Goal: Communication & Community: Answer question/provide support

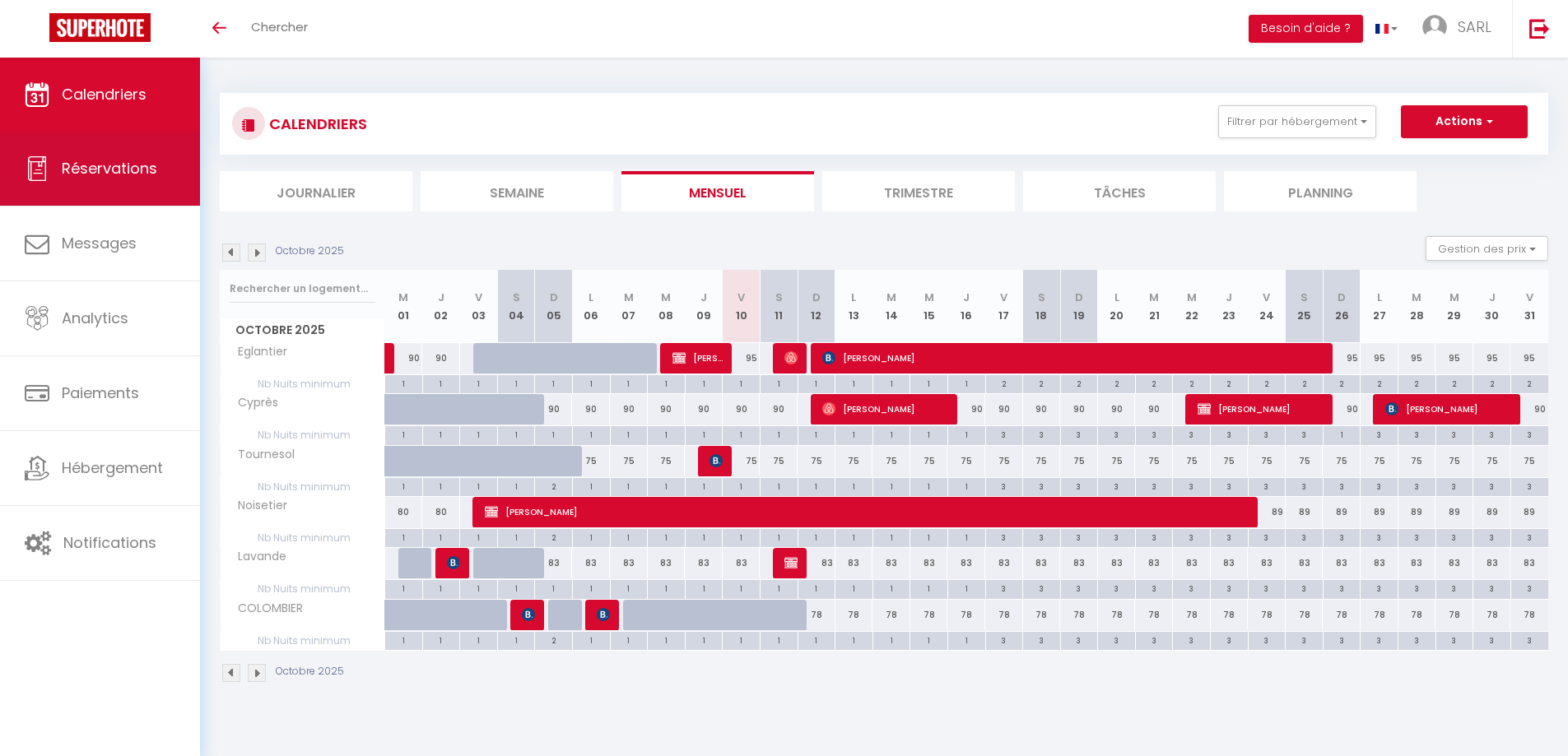
click at [146, 173] on span "Réservations" at bounding box center [109, 168] width 95 height 21
select select "not_cancelled"
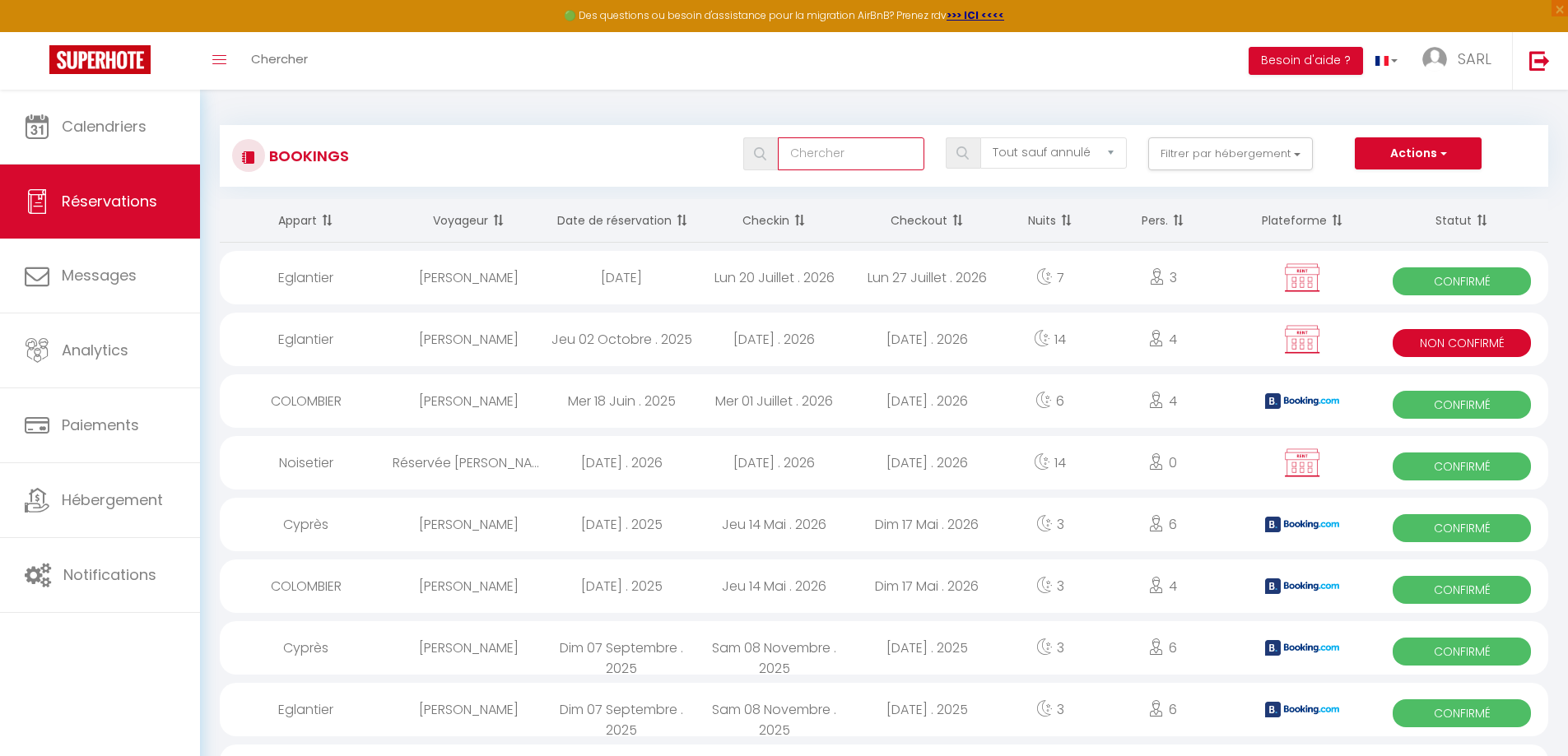
click at [831, 147] on input "text" at bounding box center [851, 153] width 146 height 33
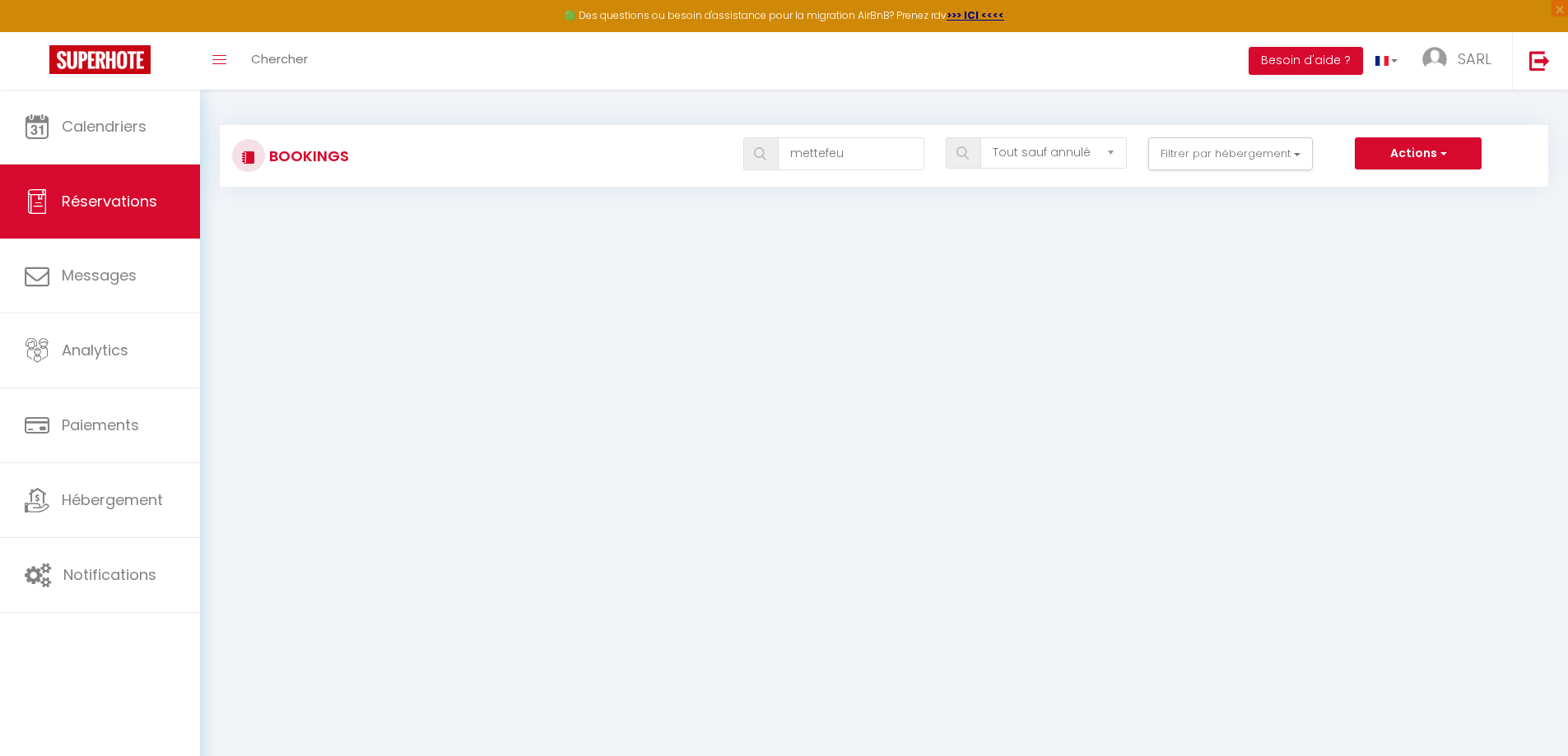
click at [762, 152] on img at bounding box center [759, 154] width 12 height 13
drag, startPoint x: 803, startPoint y: 158, endPoint x: 923, endPoint y: 170, distance: 120.6
click at [923, 170] on input "mettefeu" at bounding box center [851, 153] width 146 height 33
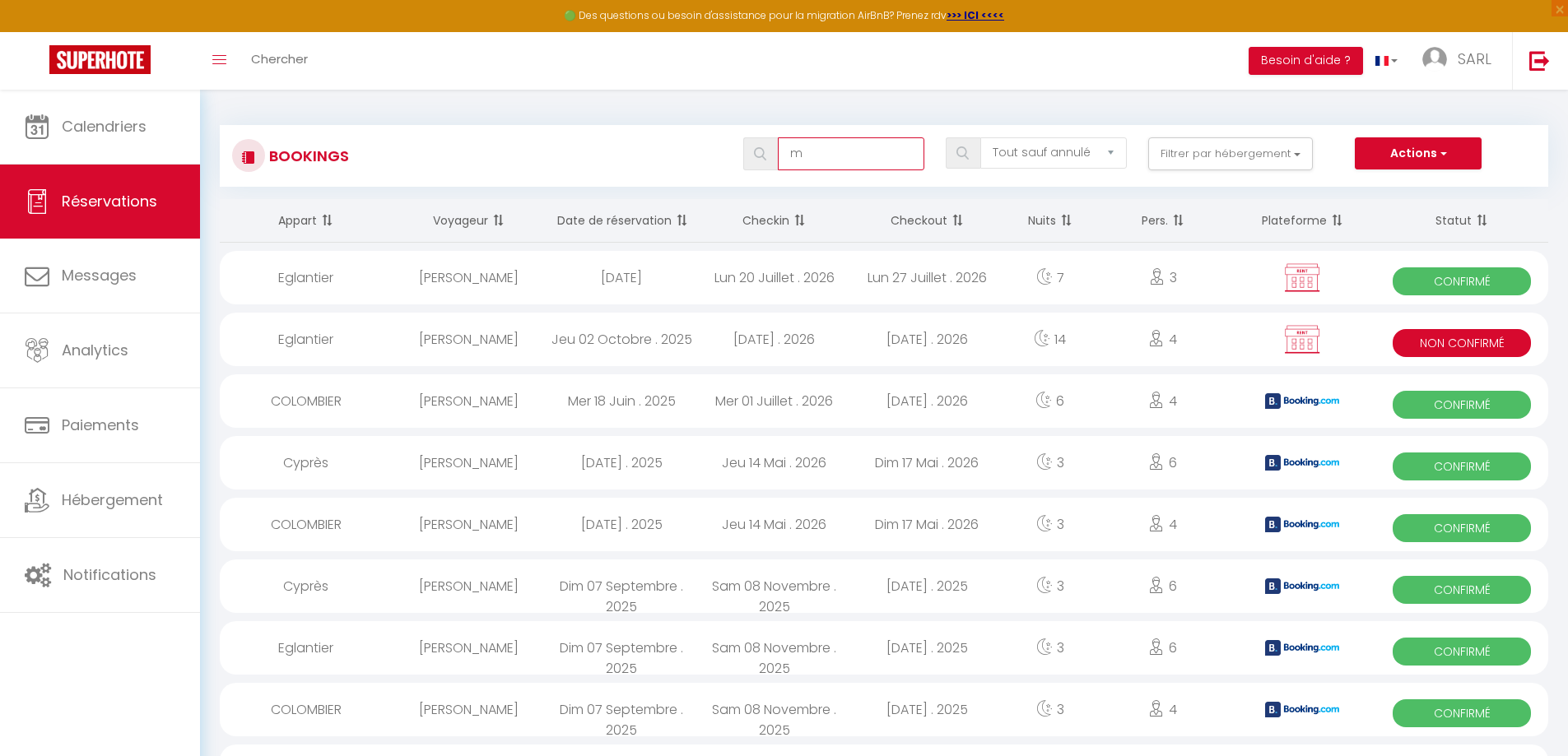
click at [831, 155] on input "m" at bounding box center [851, 153] width 146 height 33
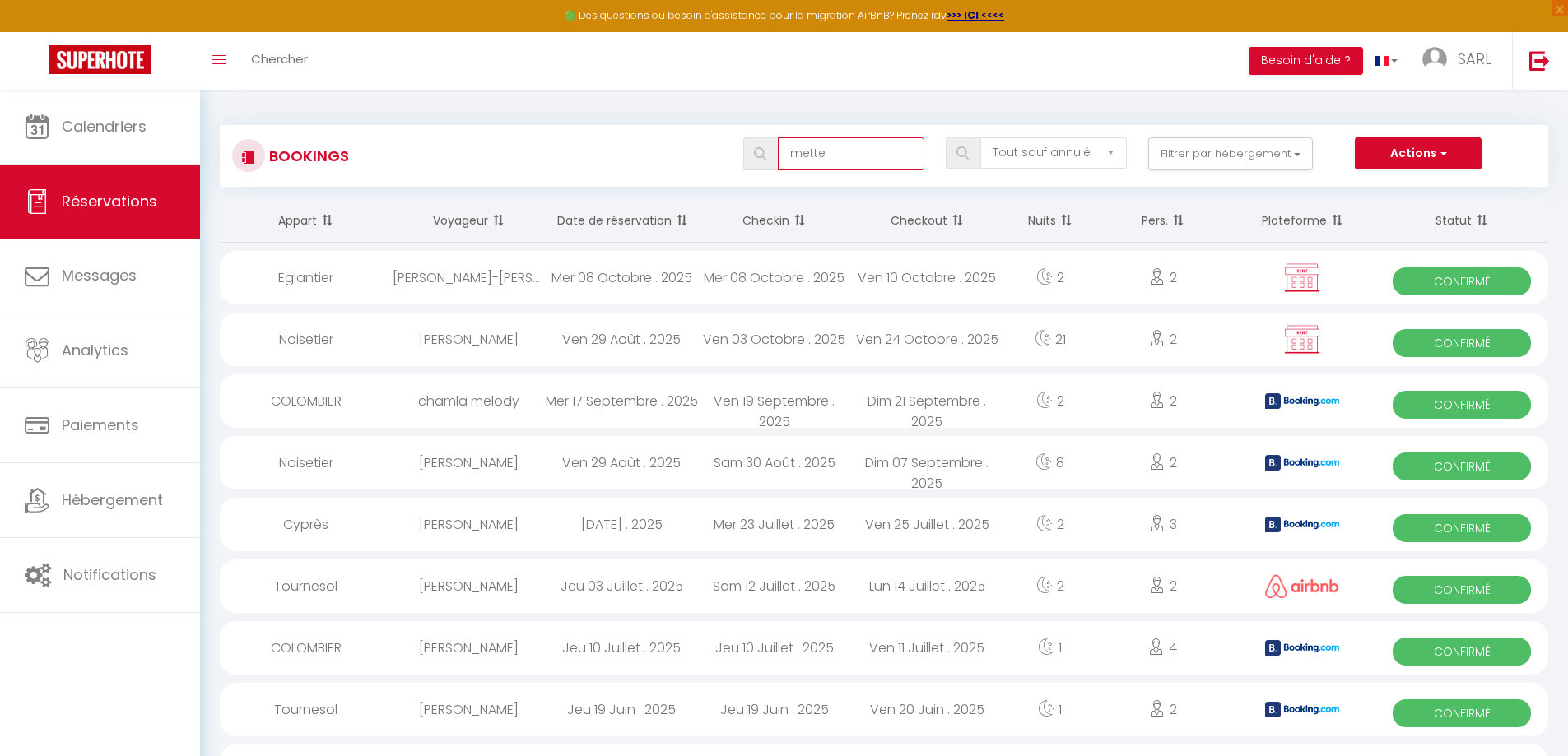
type input "mette"
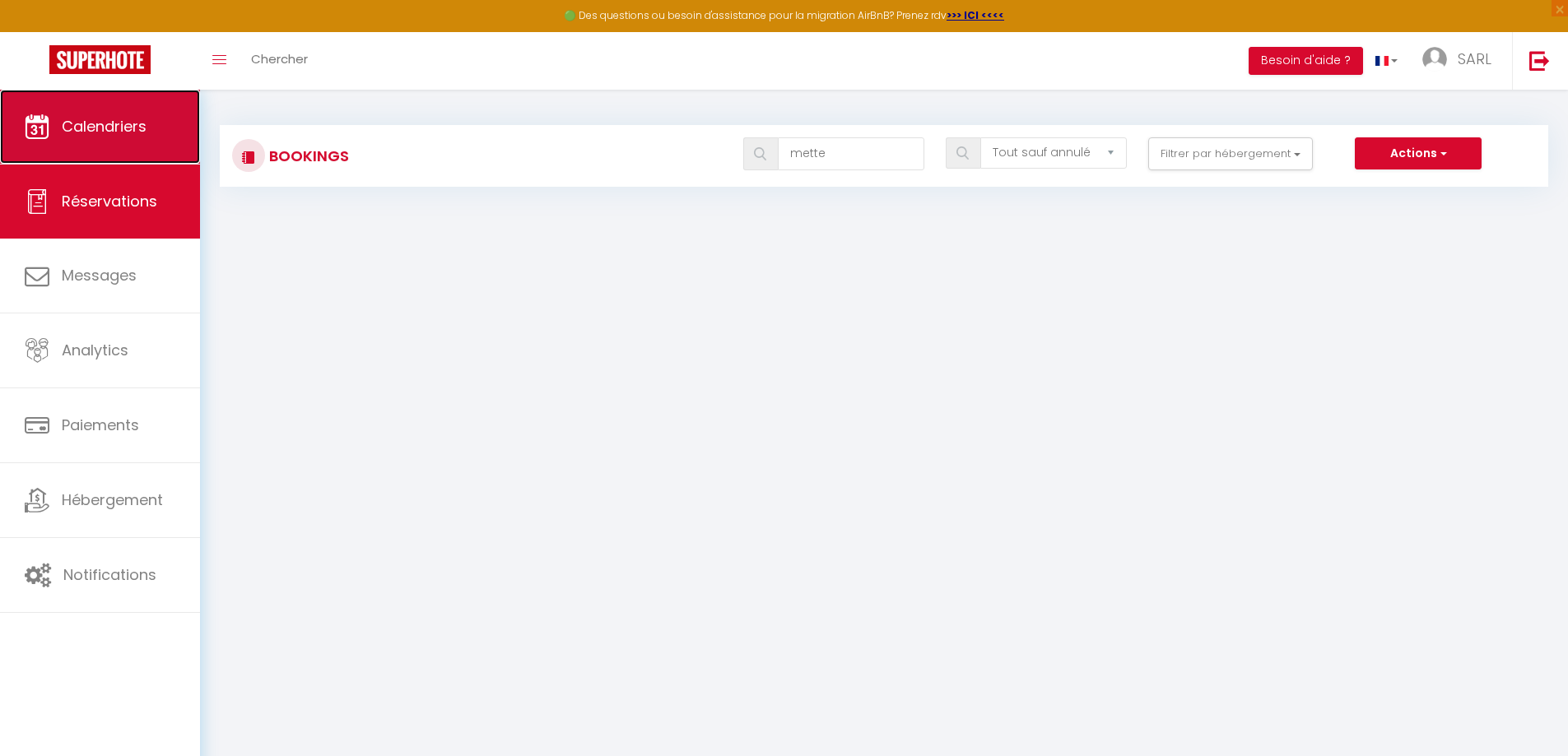
click at [121, 119] on span "Calendriers" at bounding box center [104, 126] width 85 height 21
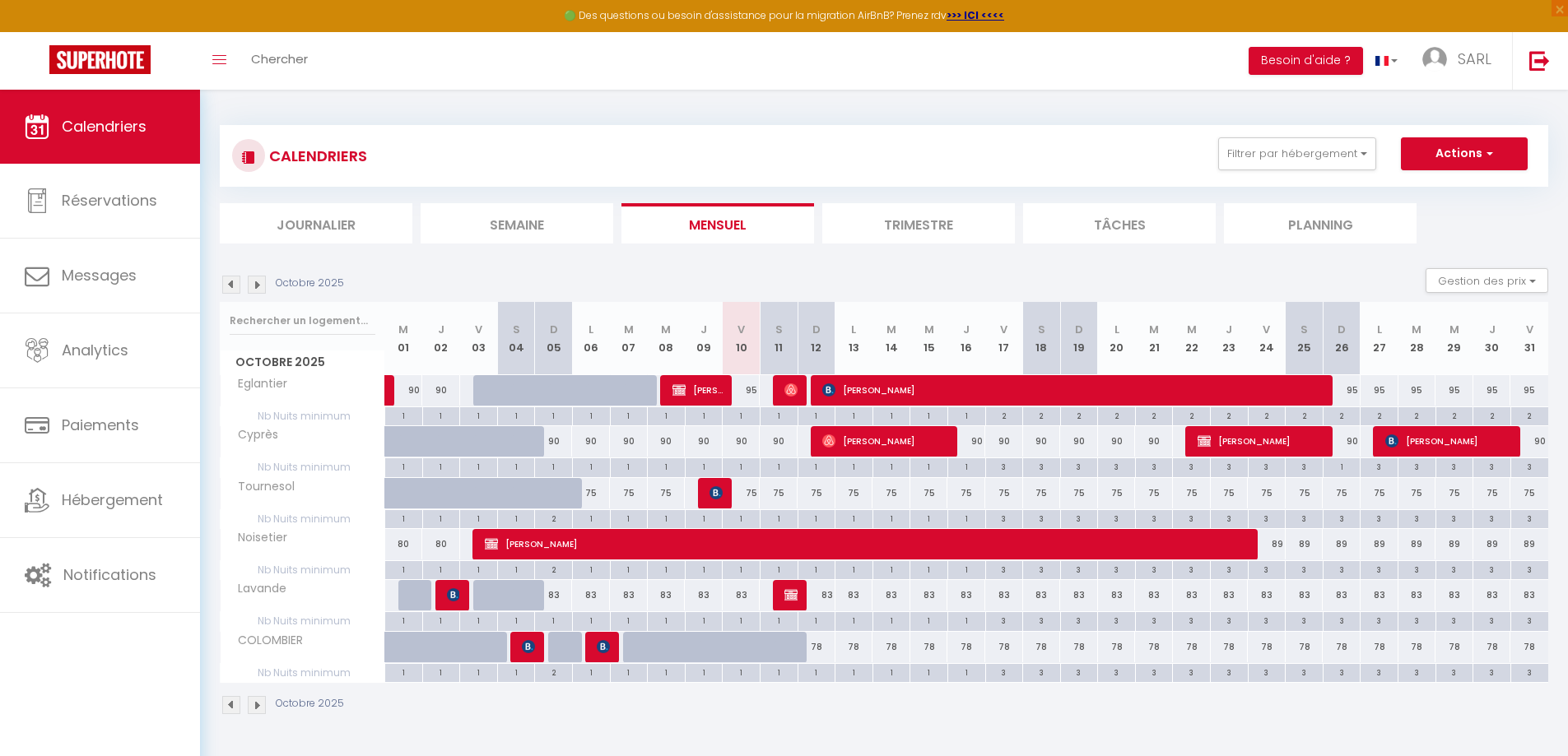
click at [1009, 496] on div "75" at bounding box center [1005, 493] width 38 height 31
type input "75"
type input "Ven 17 Octobre 2025"
type input "Sam 18 Octobre 2025"
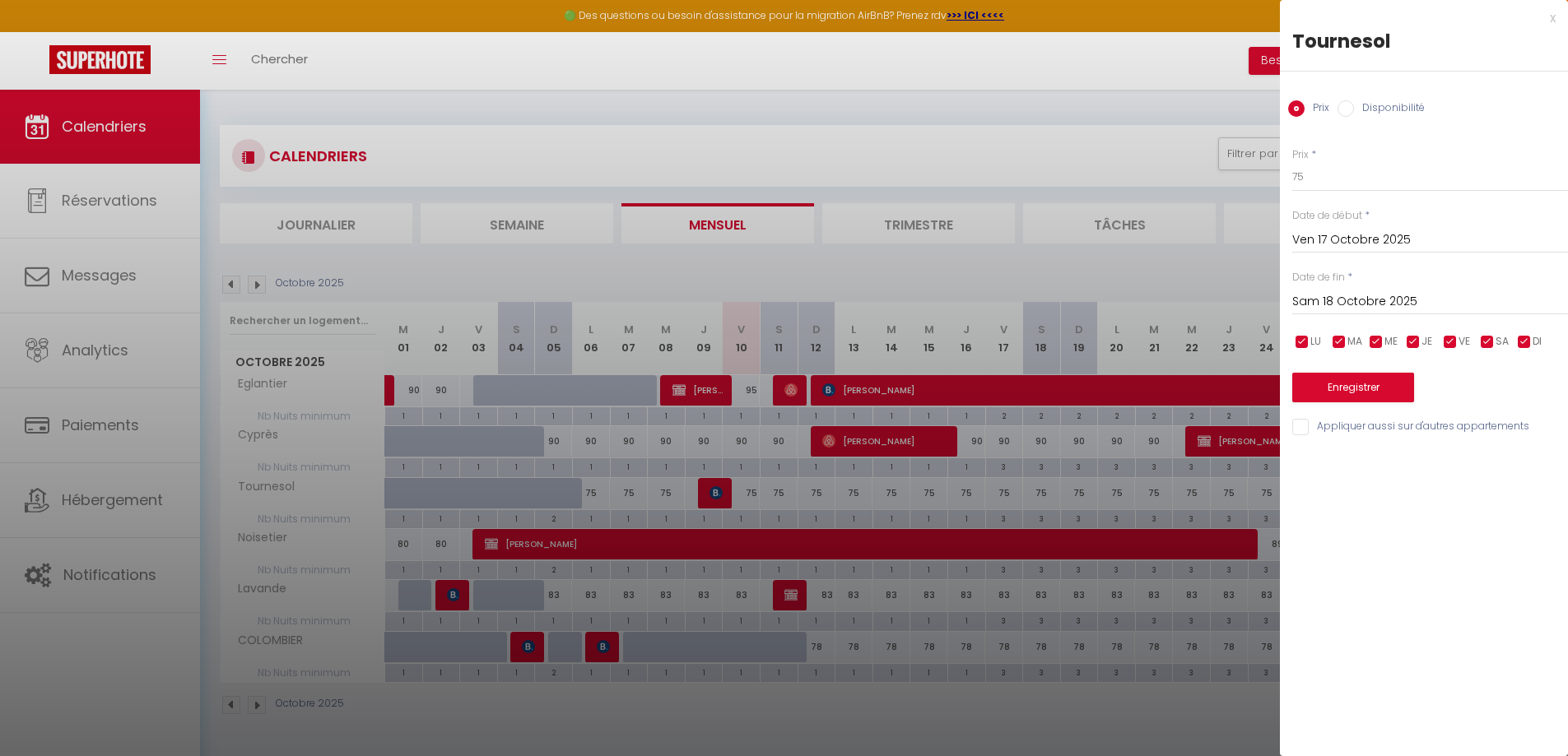
click at [1006, 496] on div at bounding box center [784, 378] width 1568 height 756
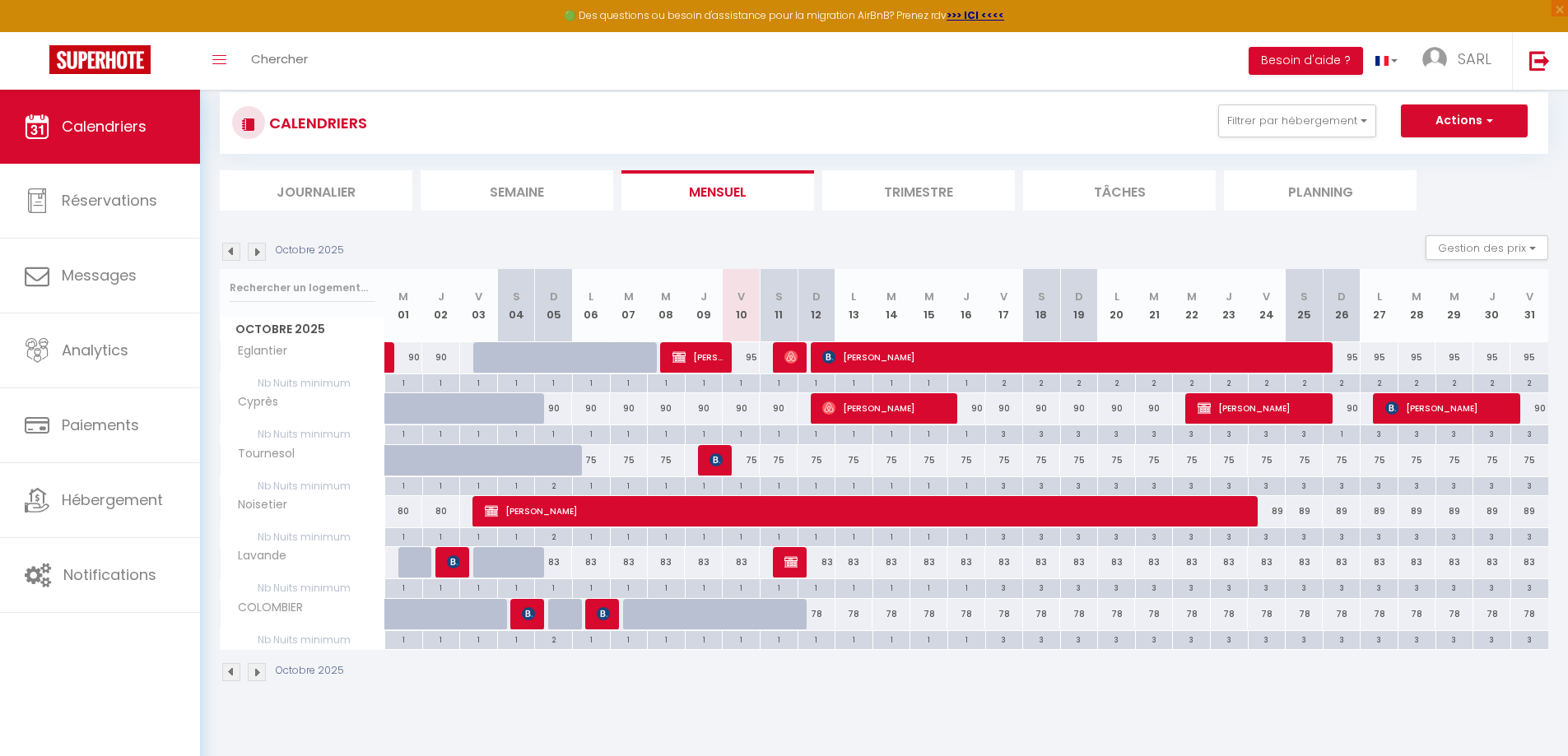
scroll to position [7, 0]
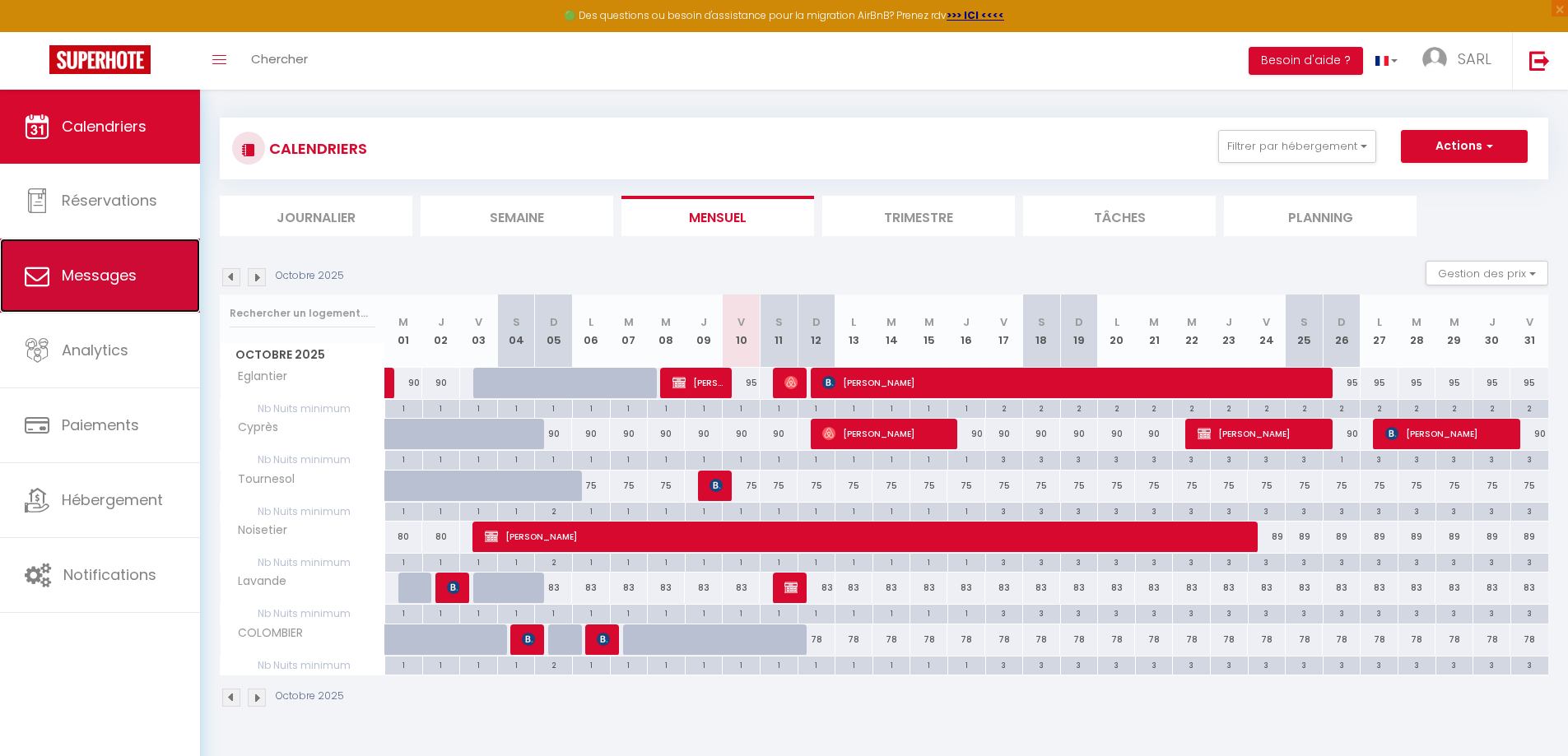
click at [145, 273] on link "Messages" at bounding box center [100, 275] width 200 height 74
select select "message"
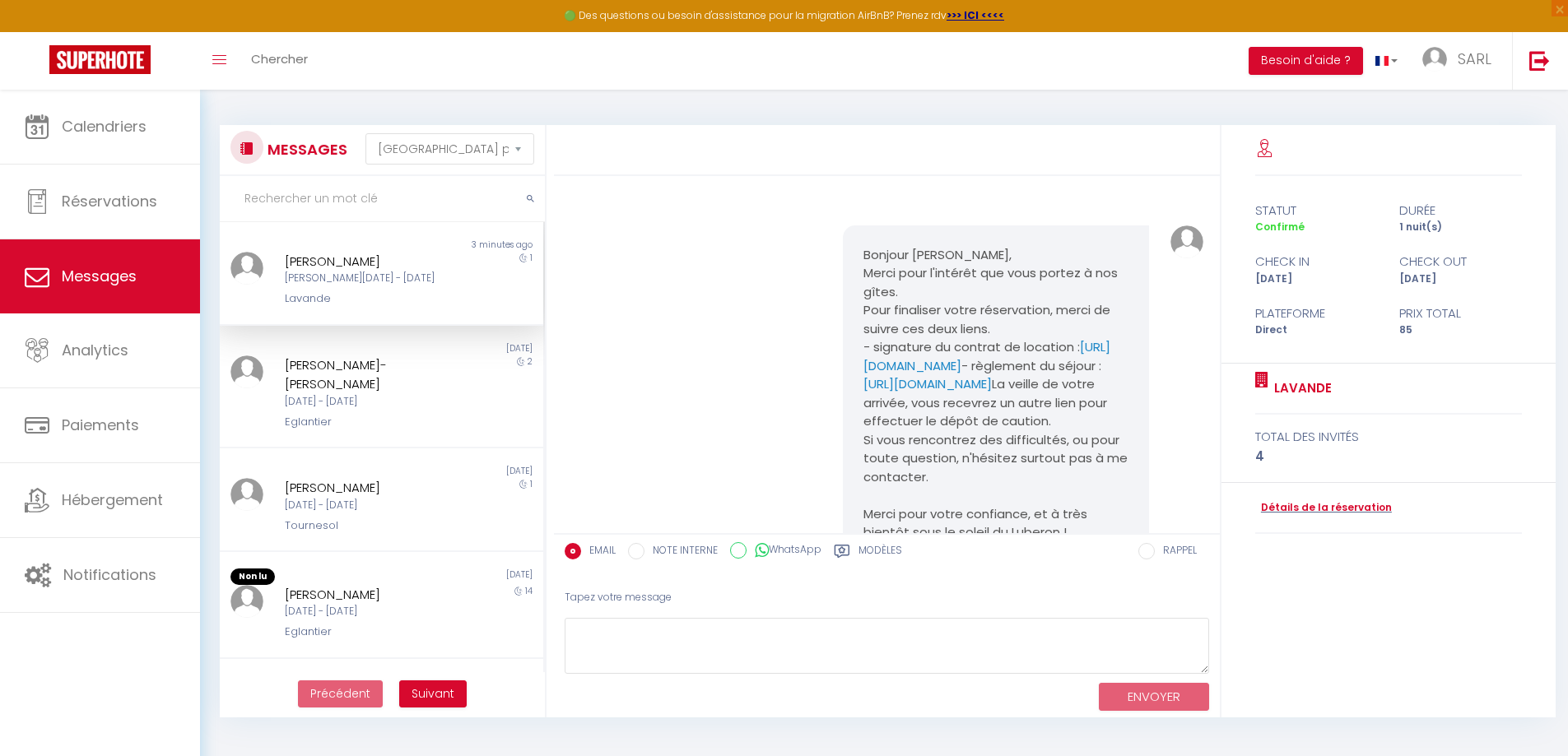
scroll to position [2422, 0]
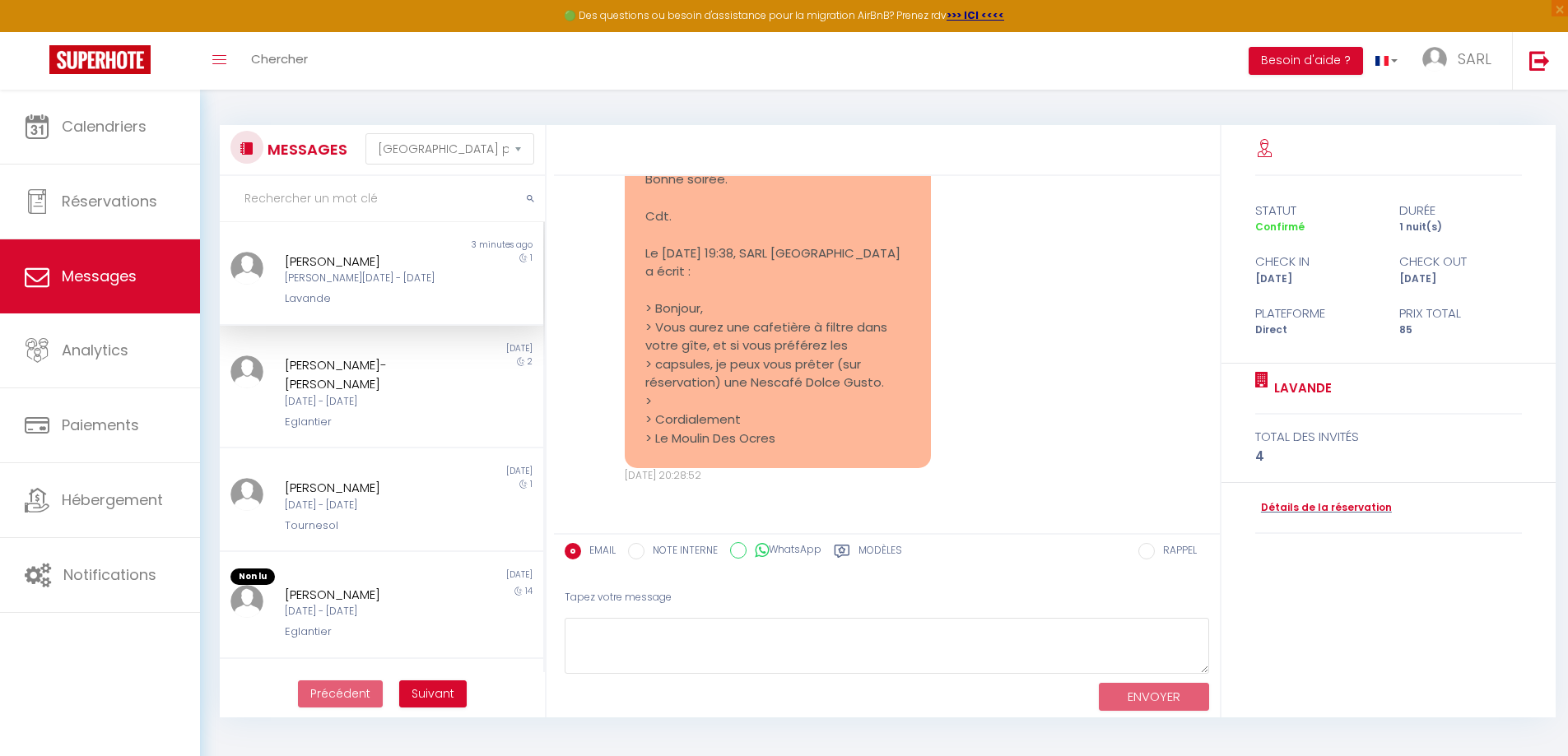
click at [333, 284] on div "[PERSON_NAME][DATE] - [DATE]" at bounding box center [368, 278] width 167 height 16
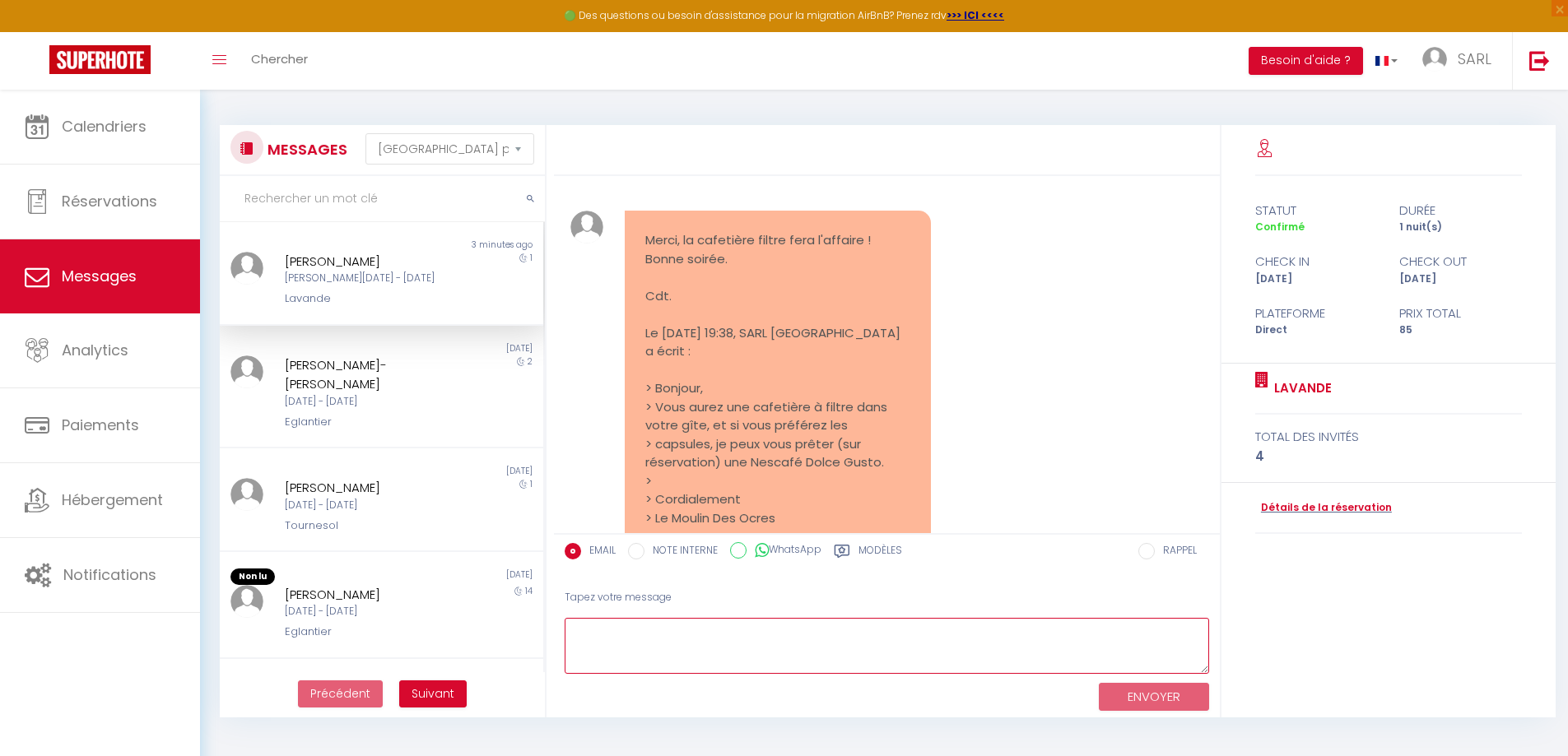
drag, startPoint x: 626, startPoint y: 649, endPoint x: 726, endPoint y: 636, distance: 100.8
click at [624, 649] on textarea at bounding box center [886, 646] width 645 height 57
drag, startPoint x: 584, startPoint y: 633, endPoint x: 550, endPoint y: 634, distance: 34.0
click at [571, 631] on textarea "ok parfait. Bonne soirée à vous aussi, et à [DATE] ! Cordialement Pierre" at bounding box center [886, 646] width 645 height 57
click at [1013, 636] on textarea "Ok parfait. Bonne soirée à vous aussi, et à [DATE] ! Cordialement Pierre" at bounding box center [886, 646] width 645 height 57
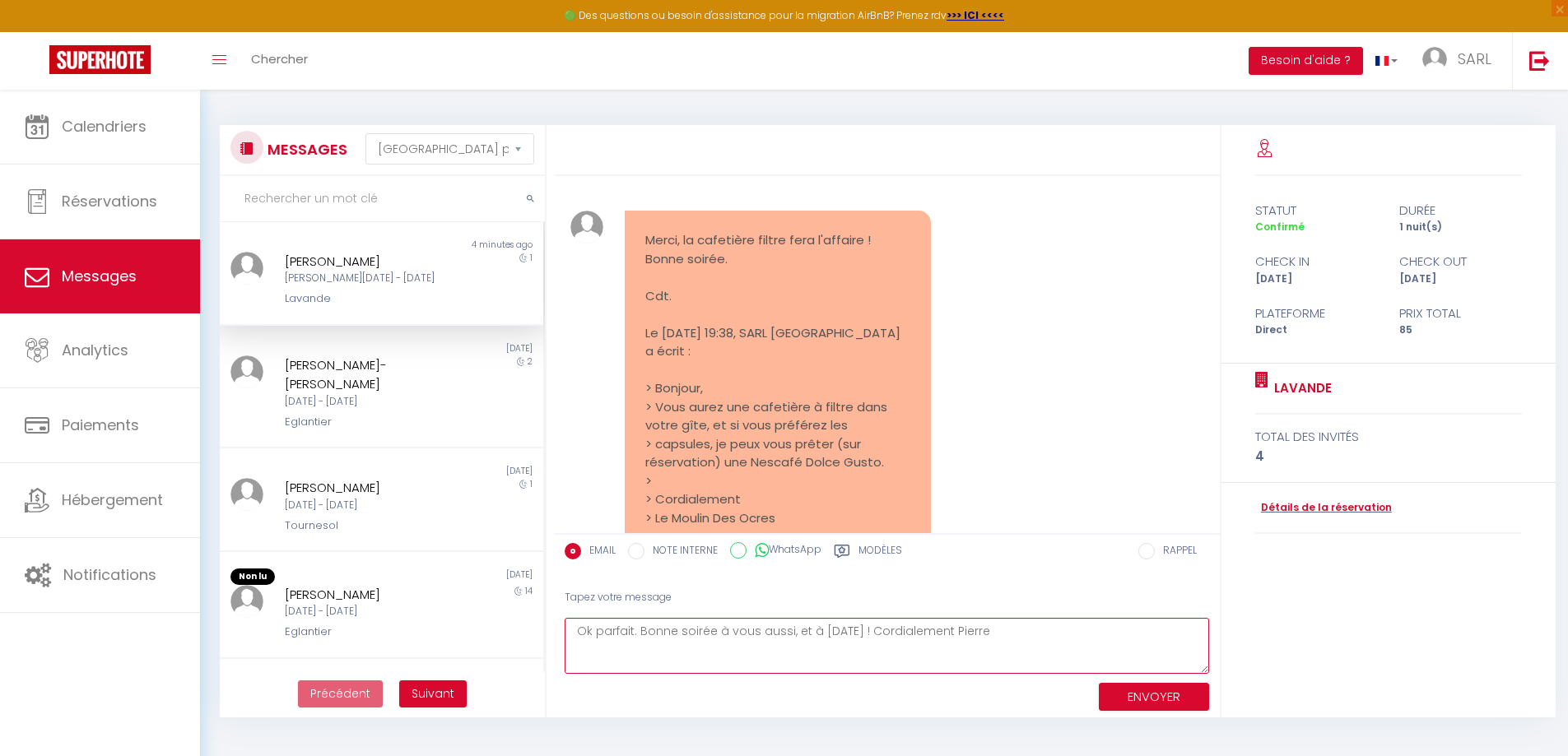
type textarea "Ok parfait. Bonne soirée à vous aussi, et à [DATE] ! Cordialement Pierre"
click at [1152, 697] on button "ENVOYER" at bounding box center [1154, 697] width 110 height 29
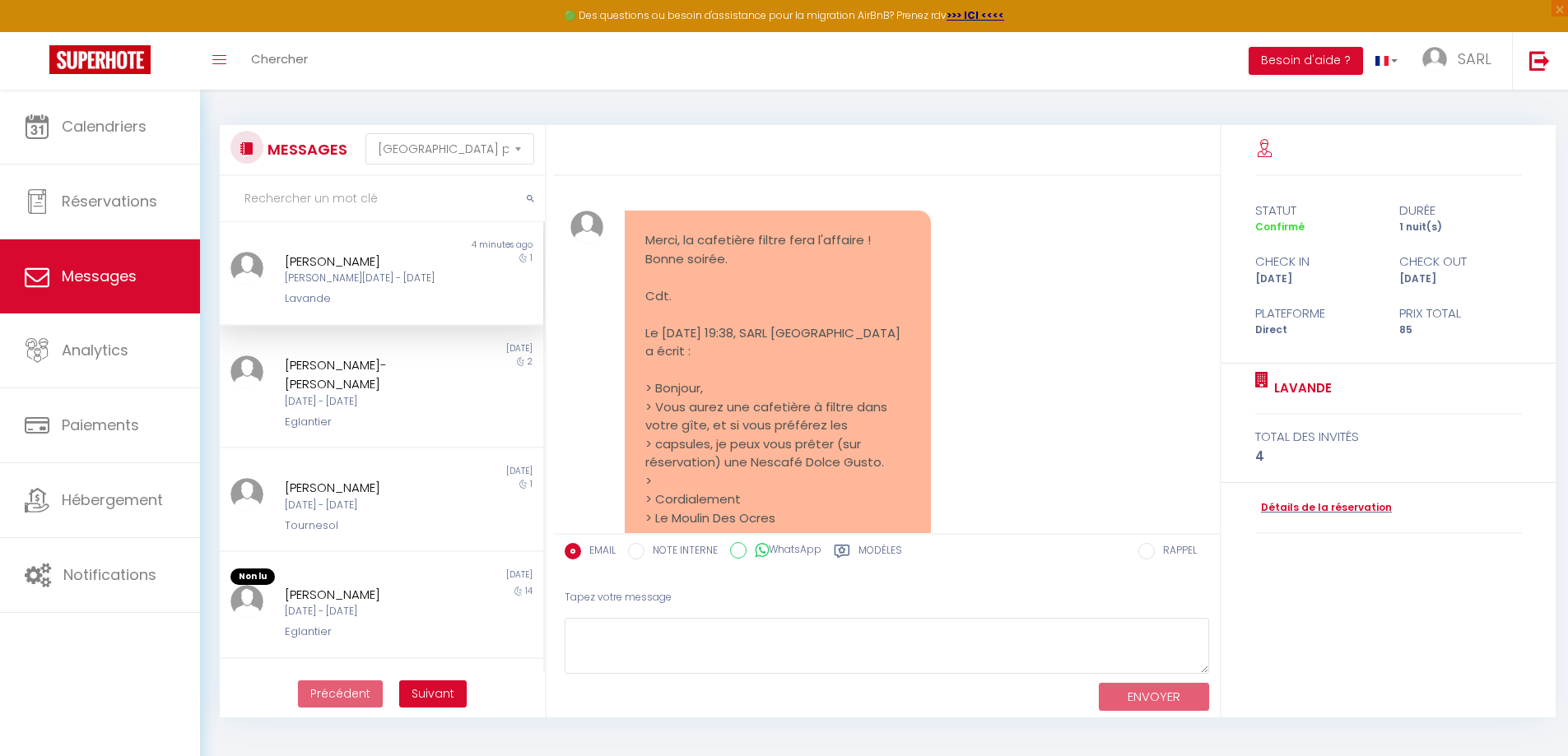
scroll to position [2581, 0]
